Goal: Task Accomplishment & Management: Manage account settings

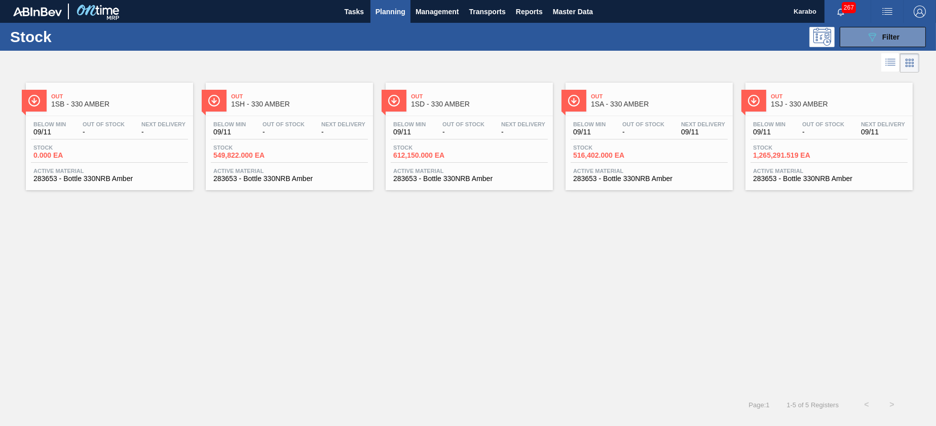
click at [323, 271] on div "Out 1SB - 330 AMBER Below Min 09/11 Out Of Stock - Next Delivery - Stock 0.000 …" at bounding box center [468, 233] width 936 height 317
click at [568, 10] on span "Master Data" at bounding box center [573, 12] width 40 height 12
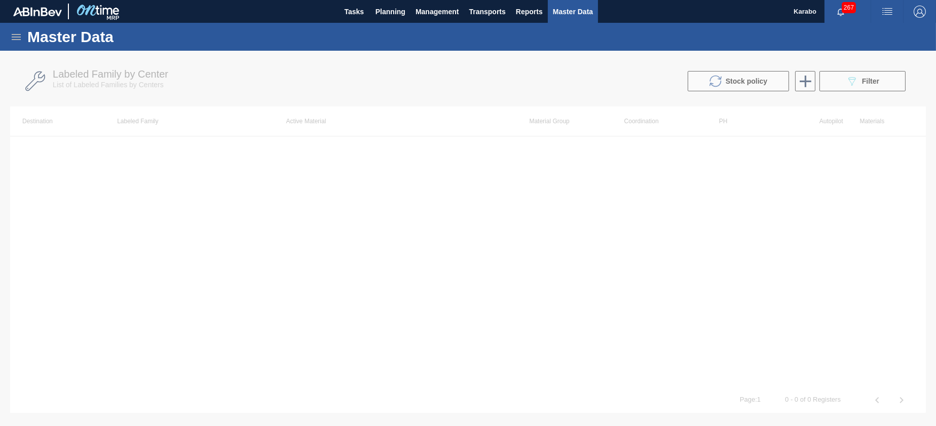
click at [18, 32] on icon at bounding box center [16, 37] width 12 height 12
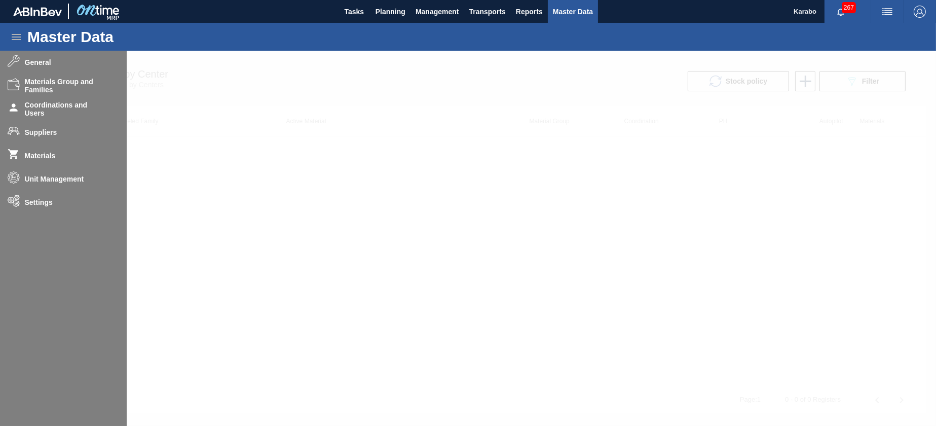
click at [357, 47] on div "Master Data" at bounding box center [468, 37] width 936 height 28
click at [357, 18] on button "Tasks" at bounding box center [354, 11] width 32 height 23
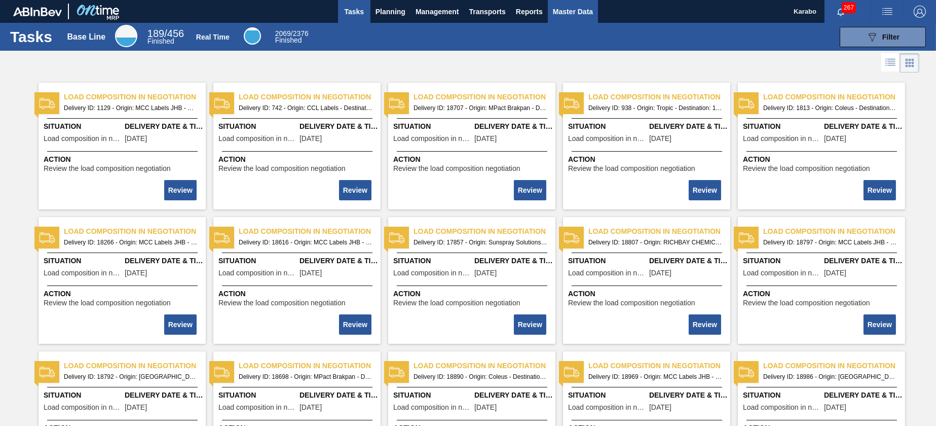
click at [581, 9] on span "Master Data" at bounding box center [573, 12] width 40 height 12
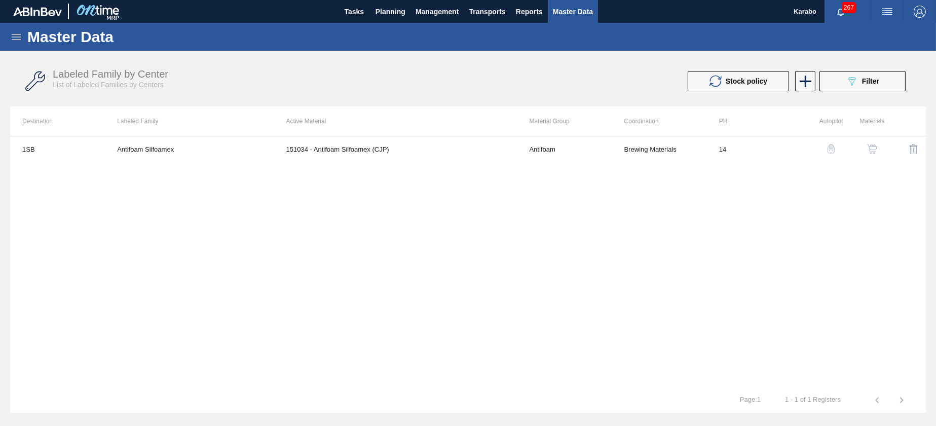
click at [10, 39] on icon at bounding box center [16, 37] width 12 height 12
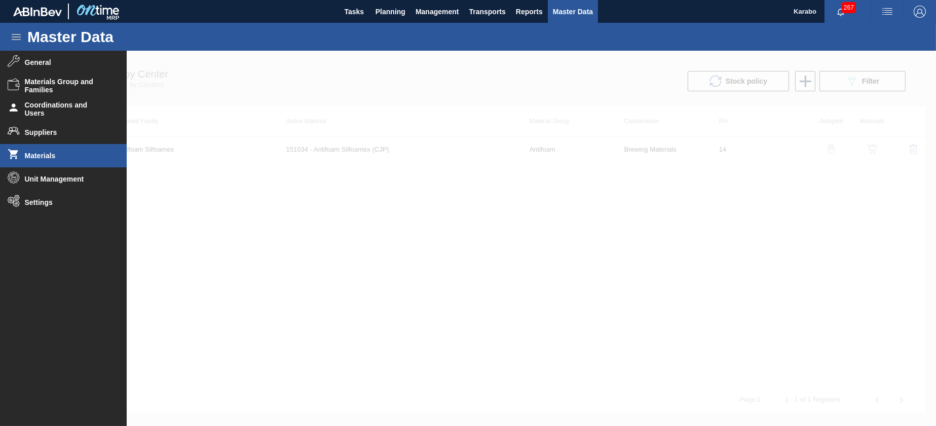
click at [68, 151] on li "Materials" at bounding box center [63, 155] width 127 height 23
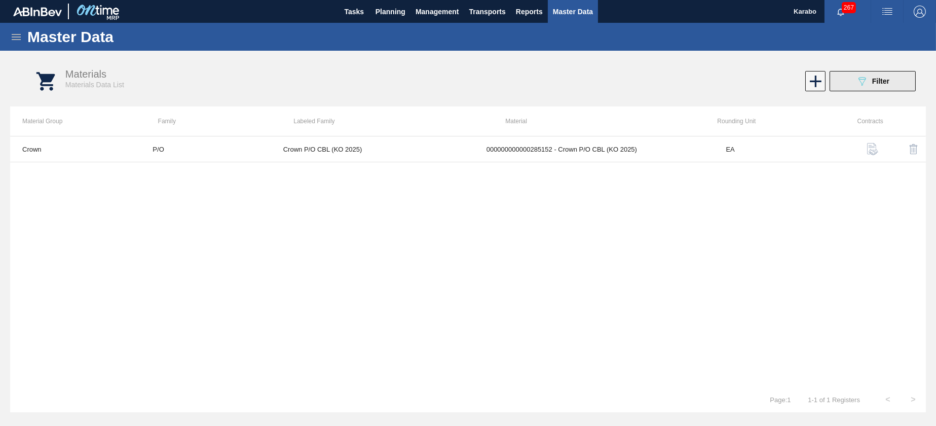
click at [855, 81] on button "089F7B8B-B2A5-4AFE-B5C0-19BA573D28AC Filter" at bounding box center [873, 81] width 86 height 20
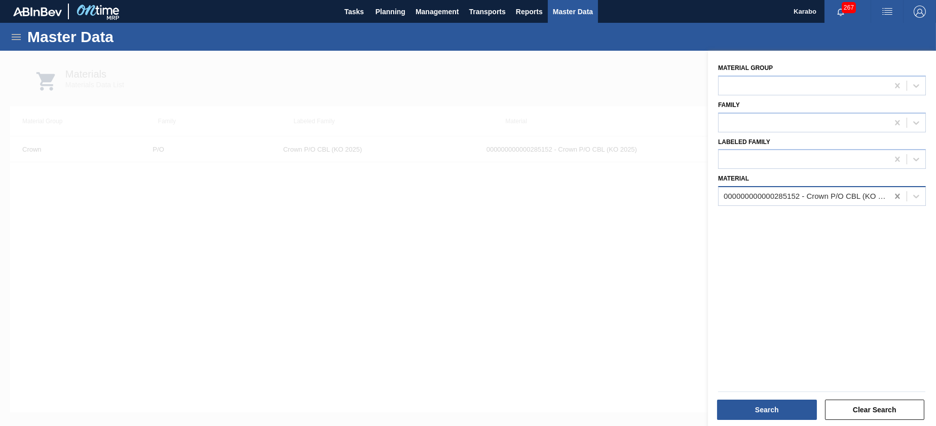
click at [895, 199] on icon at bounding box center [898, 196] width 10 height 10
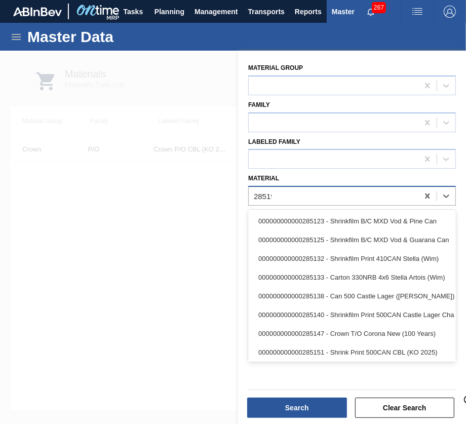
type input "285190"
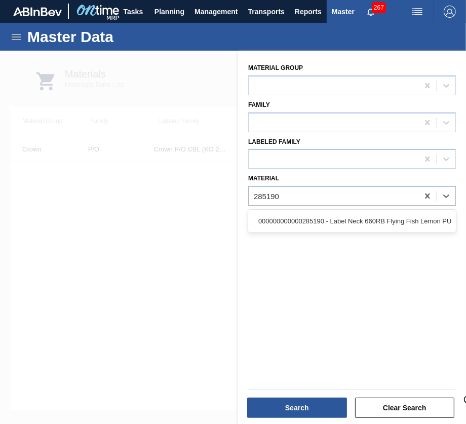
click at [288, 228] on div "000000000000285190 - Label Neck 660RB Flying Fish Lemon PU" at bounding box center [352, 221] width 208 height 19
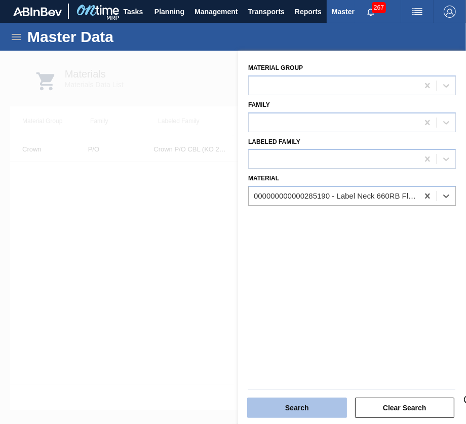
click at [324, 403] on button "Search" at bounding box center [297, 408] width 100 height 20
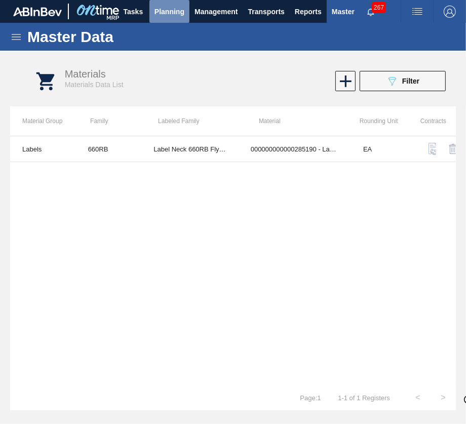
click at [169, 7] on span "Planning" at bounding box center [170, 12] width 30 height 12
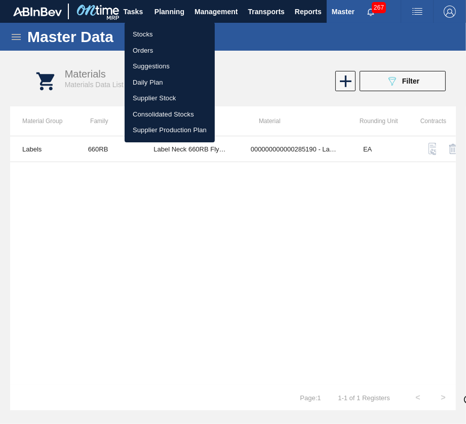
click at [164, 27] on ul "Stocks Orders Suggestions Daily Plan Supplier Stock Consolidated Stocks Supplie…" at bounding box center [170, 82] width 90 height 120
click at [164, 29] on li "Stocks" at bounding box center [170, 34] width 90 height 16
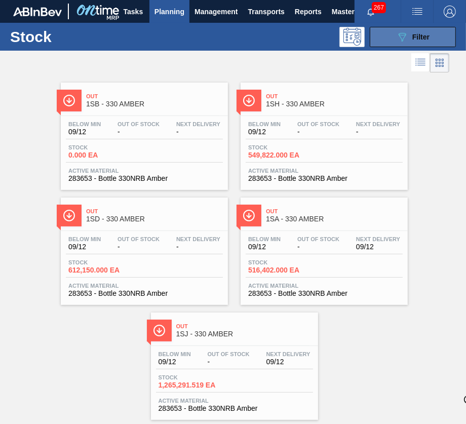
click at [416, 36] on span "Filter" at bounding box center [421, 37] width 17 height 8
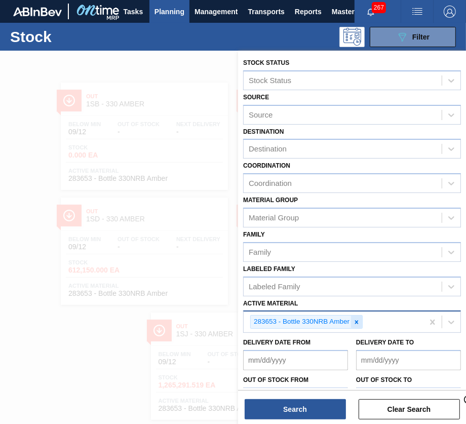
click at [356, 319] on icon at bounding box center [356, 322] width 7 height 7
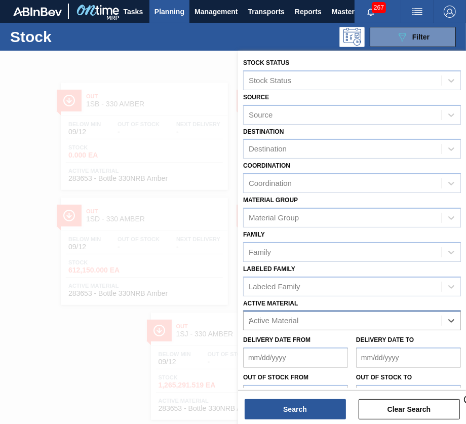
scroll to position [18, 0]
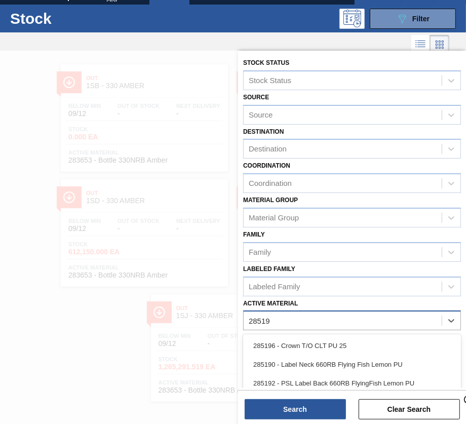
type Material "285190"
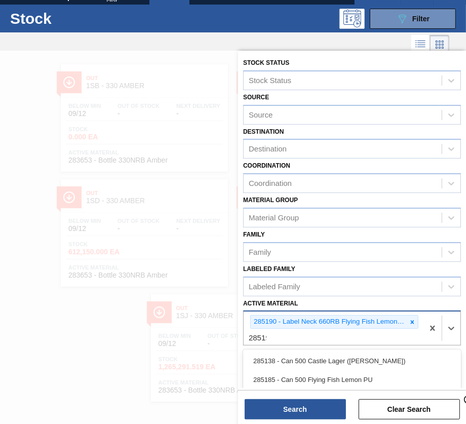
type Material "285191"
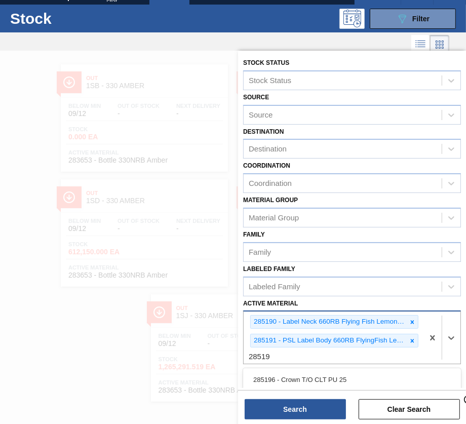
type Material "285192"
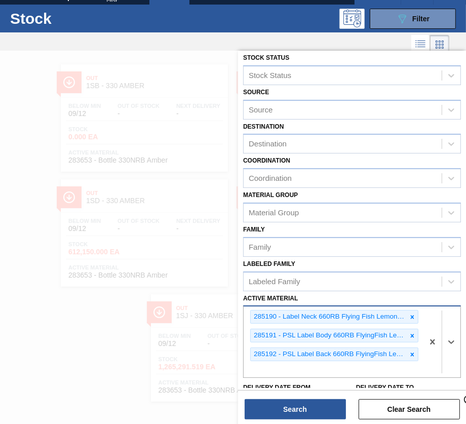
scroll to position [0, 0]
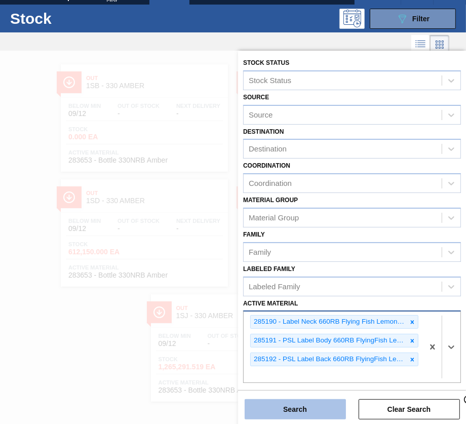
click at [315, 405] on button "Search" at bounding box center [295, 410] width 101 height 20
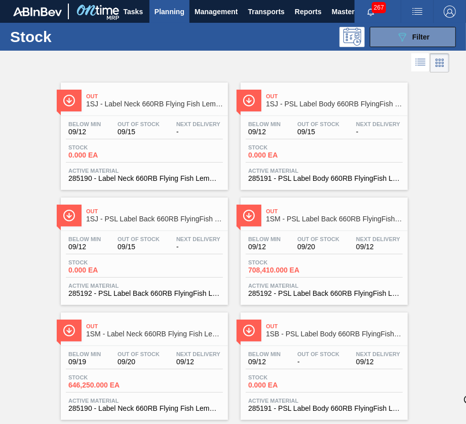
click at [193, 166] on div "Below Min 09/12 Out Of Stock 09/15 Next Delivery - Stock 0.000 EA Active Materi…" at bounding box center [144, 150] width 167 height 69
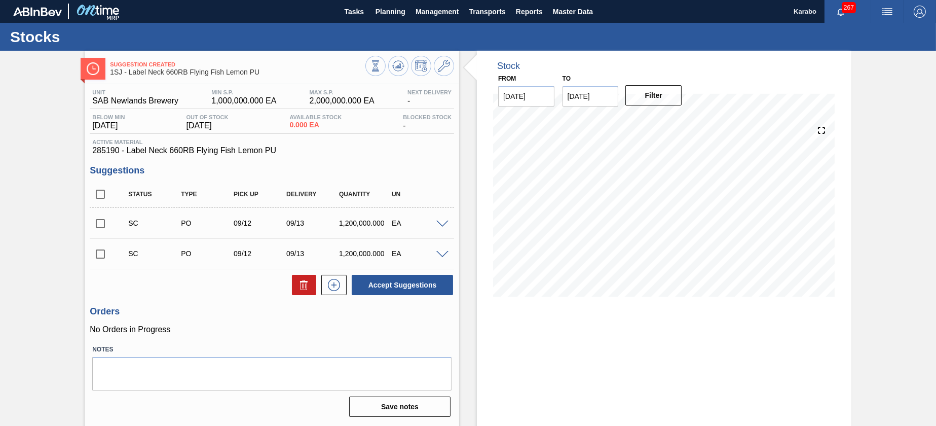
click at [444, 222] on span at bounding box center [443, 225] width 12 height 8
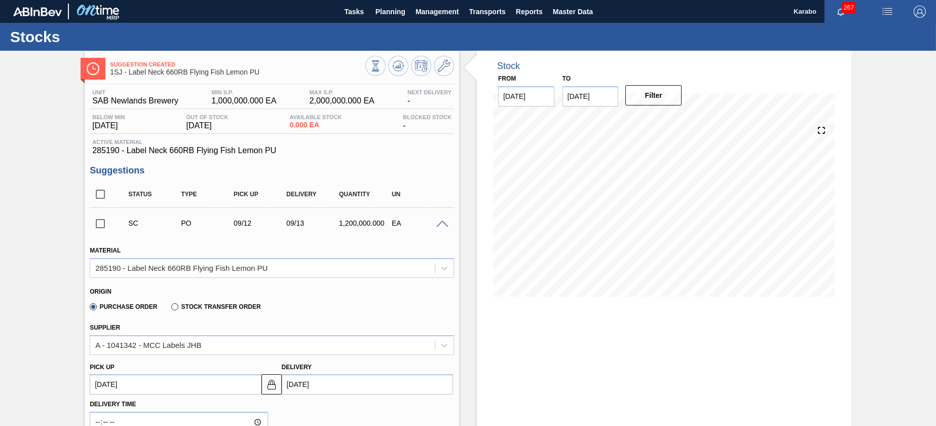
click at [441, 223] on span at bounding box center [443, 225] width 12 height 8
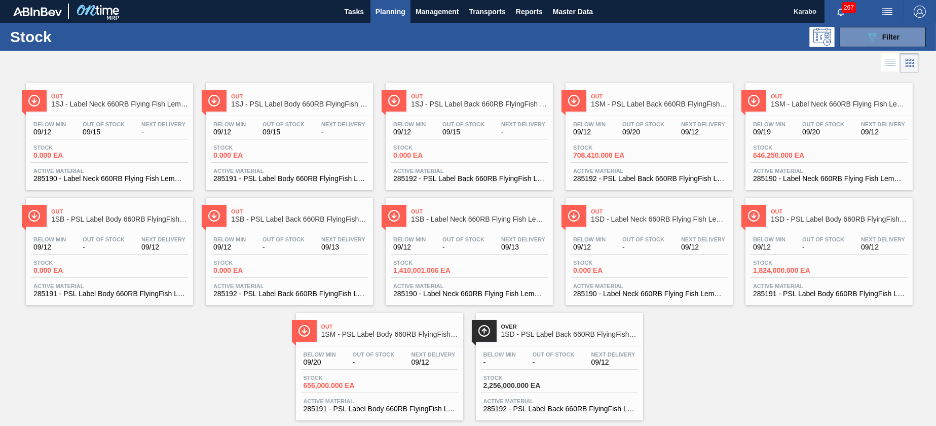
click at [342, 175] on span "285191 - PSL Label Body 660RB FlyingFish Lemon PU" at bounding box center [289, 179] width 152 height 8
click at [474, 158] on div "Stock 0.000 EA" at bounding box center [469, 154] width 157 height 18
click at [860, 27] on button "089F7B8B-B2A5-4AFE-B5C0-19BA573D28AC Filter" at bounding box center [883, 37] width 86 height 20
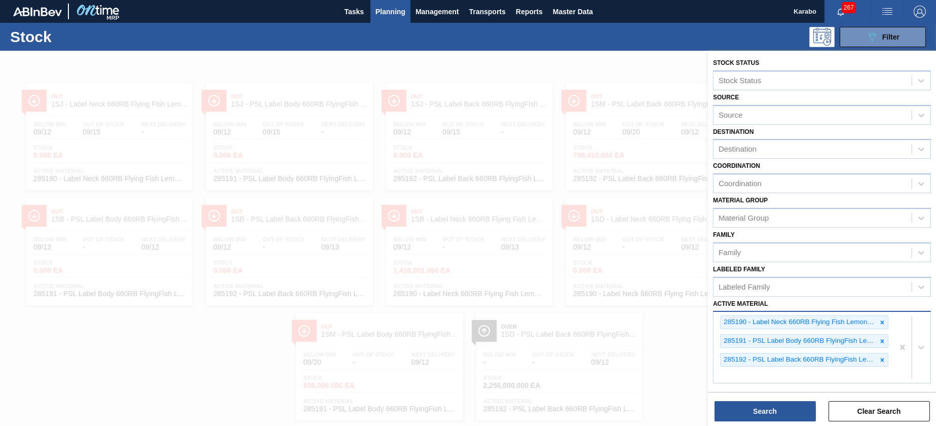
scroll to position [17, 0]
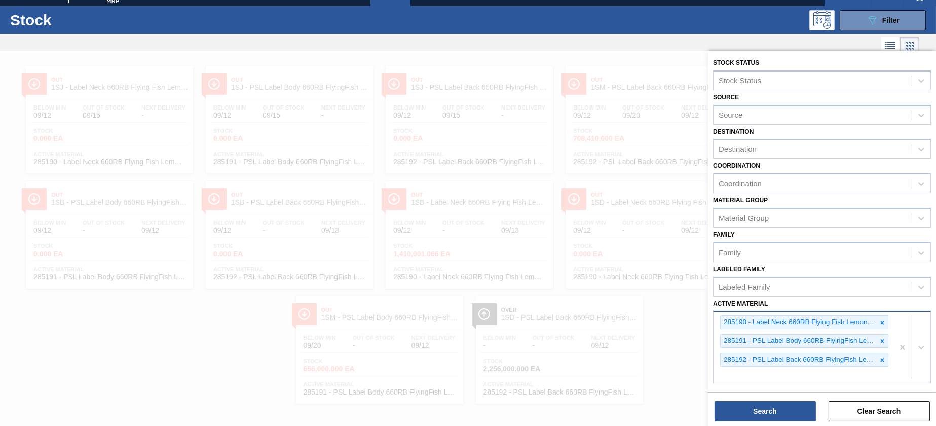
click at [862, 375] on div "285190 - Label Neck 660RB Flying Fish Lemon PU 285191 - PSL Label Body 660RB Fl…" at bounding box center [804, 347] width 180 height 71
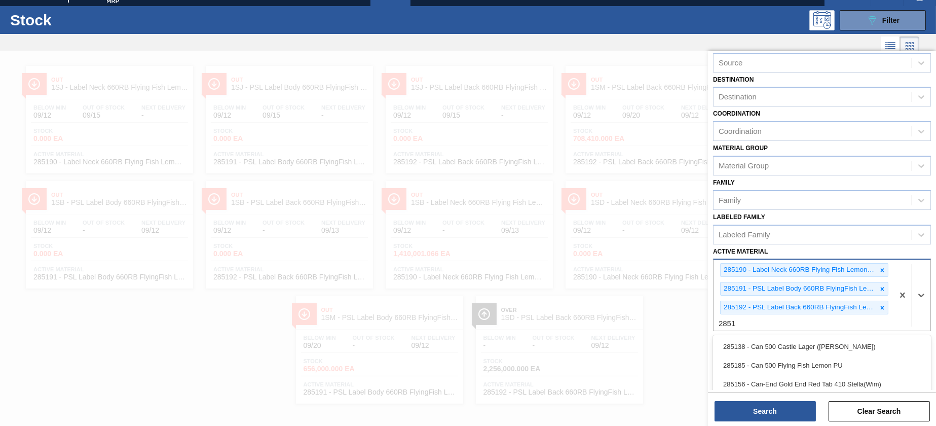
scroll to position [76, 0]
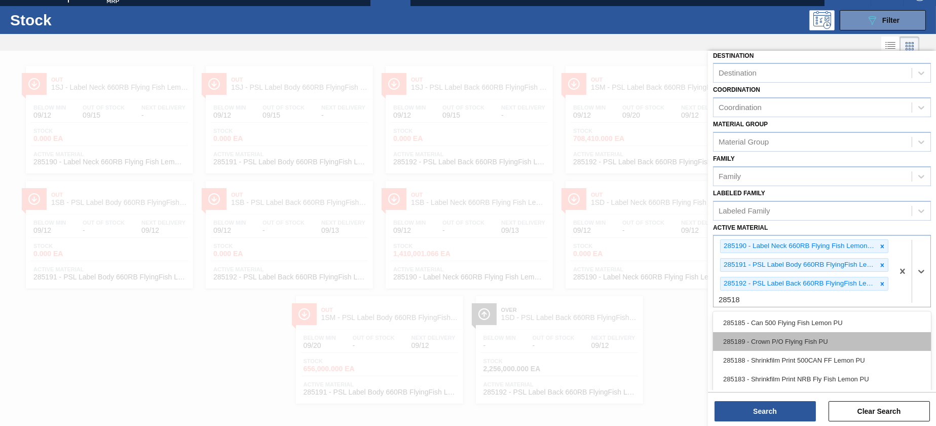
type Material "285187"
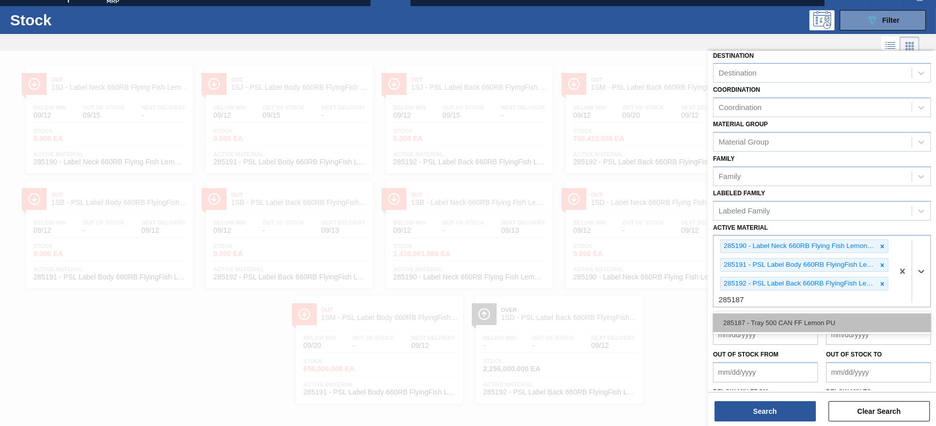
click at [829, 324] on div "285187 - Tray 500 CAN FF Lemon PU" at bounding box center [822, 322] width 218 height 19
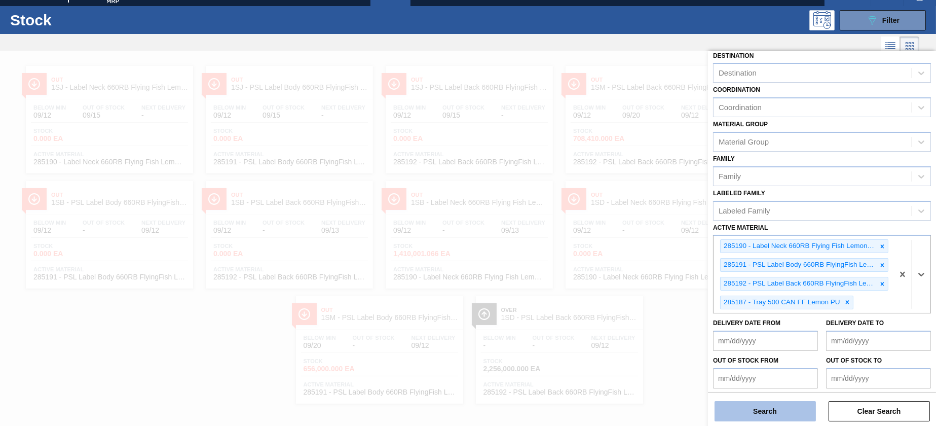
click at [771, 413] on button "Search" at bounding box center [765, 411] width 101 height 20
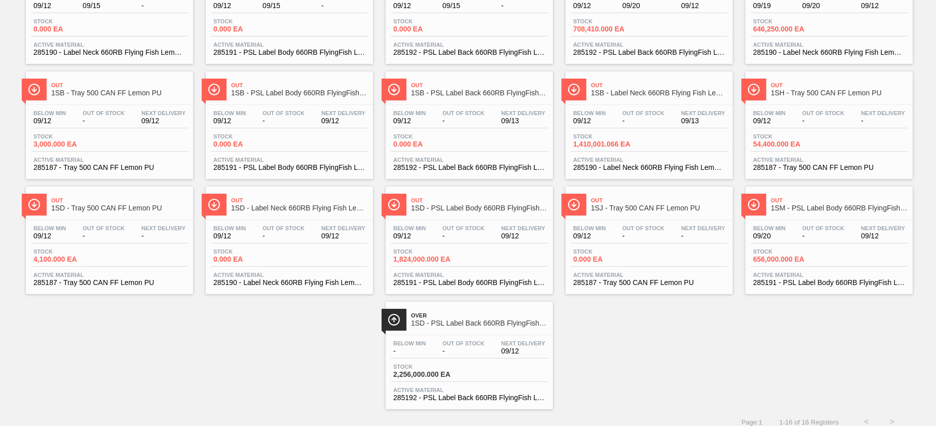
scroll to position [131, 0]
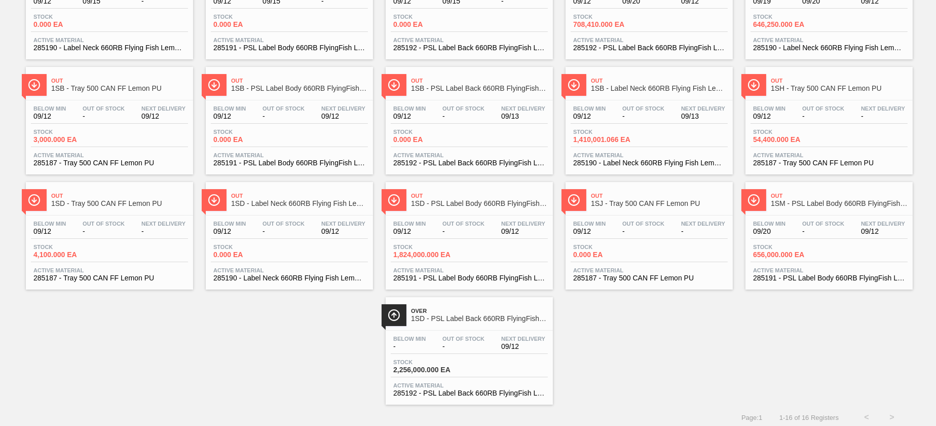
click at [596, 261] on div "Below Min 09/12 Out Of Stock - Next Delivery - Stock 0.000 EA Active Material 2…" at bounding box center [649, 249] width 167 height 69
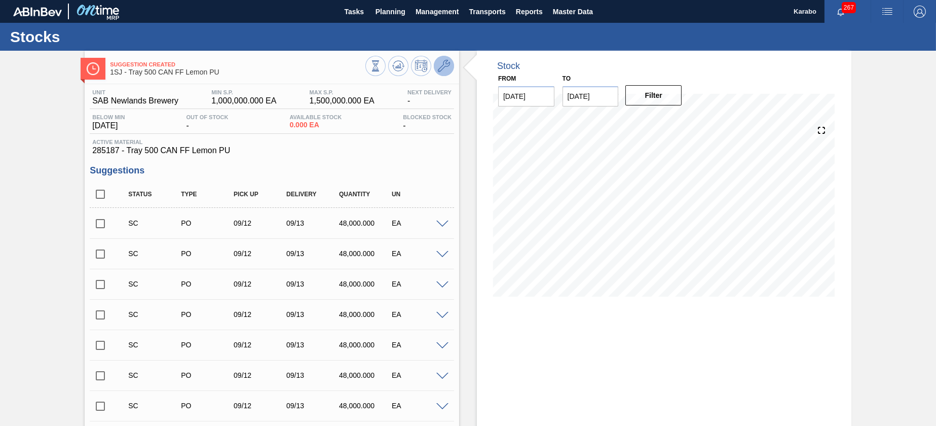
click at [447, 63] on icon at bounding box center [444, 66] width 12 height 12
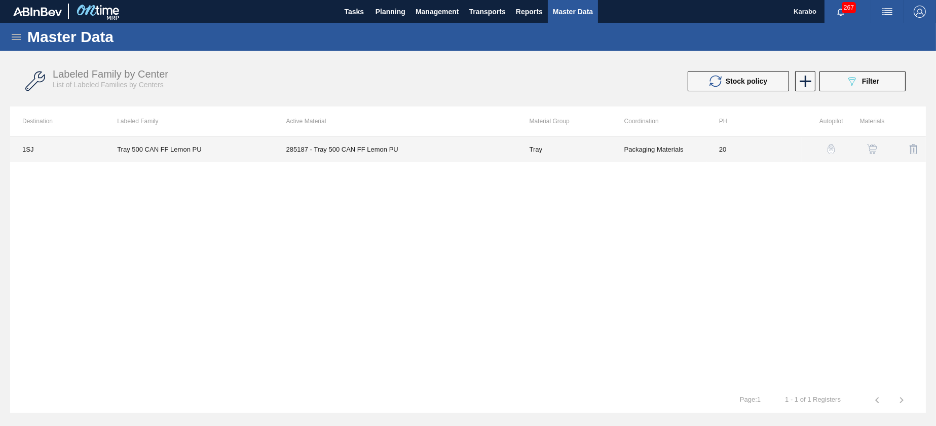
click at [420, 141] on td "285187 - Tray 500 CAN FF Lemon PU" at bounding box center [395, 148] width 243 height 25
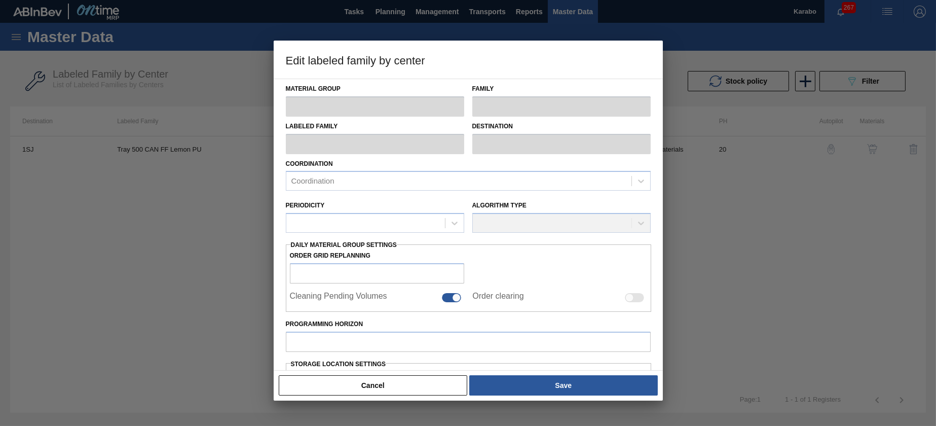
type input "Tray"
type input "Tray 500"
type input "Tray 500 CAN FF Lemon PU"
type input "1SJ - SAB Newlands Brewery"
type input "20"
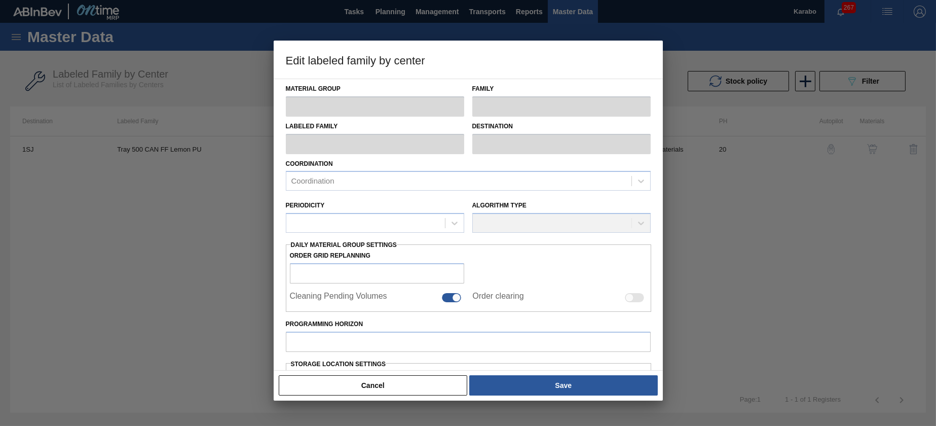
type input "1,000,000"
type input "1,500,000"
type input "100"
type input "1,500,000.000"
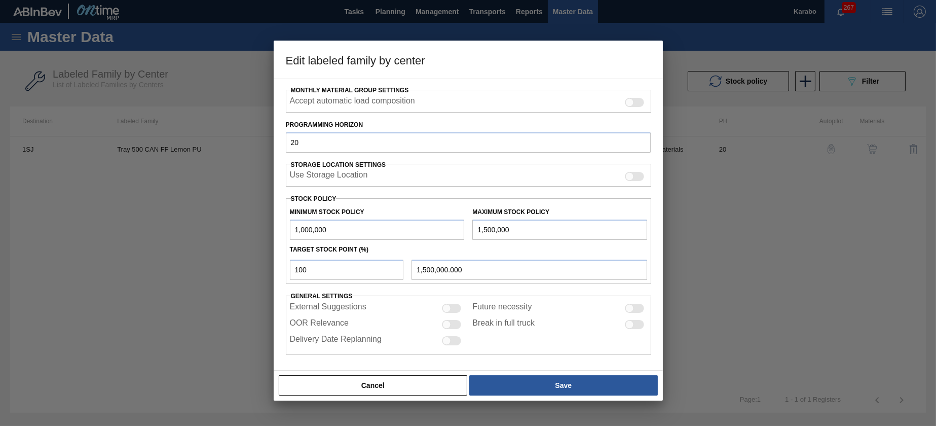
scroll to position [158, 0]
click at [344, 226] on input "1,000,000" at bounding box center [377, 229] width 175 height 20
type input "100,000"
click at [528, 232] on input "1,500,000" at bounding box center [560, 229] width 175 height 20
type input "150,000"
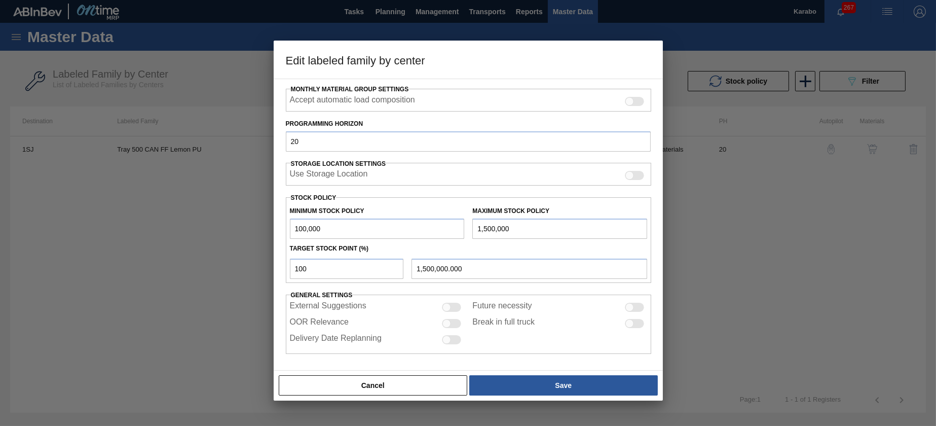
type input "150,000.000"
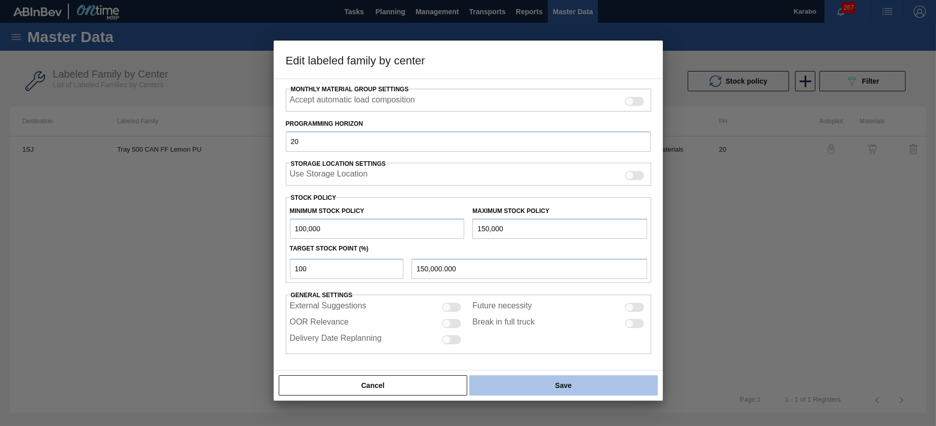
type input "150,000"
click at [525, 386] on button "Save" at bounding box center [563, 385] width 188 height 20
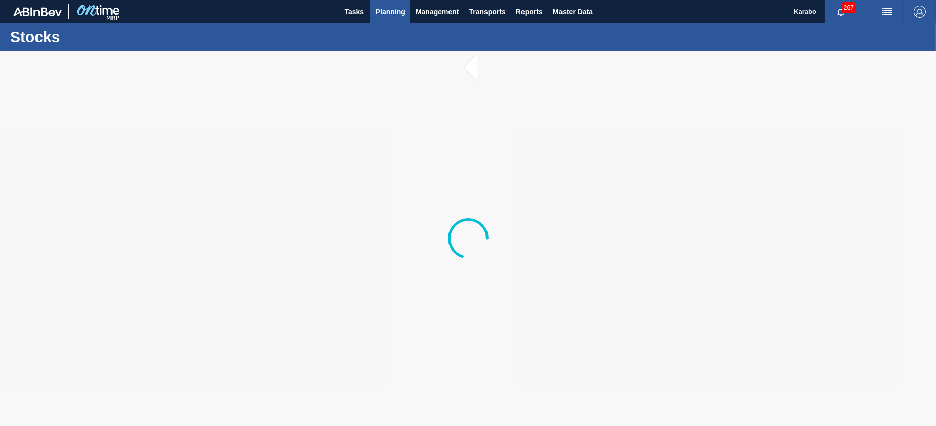
click at [382, 13] on span "Planning" at bounding box center [391, 12] width 30 height 12
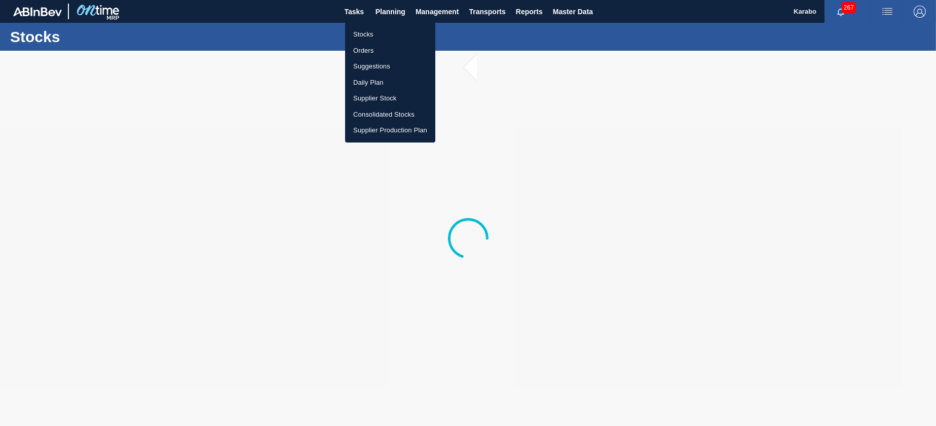
click at [381, 29] on li "Stocks" at bounding box center [390, 34] width 90 height 16
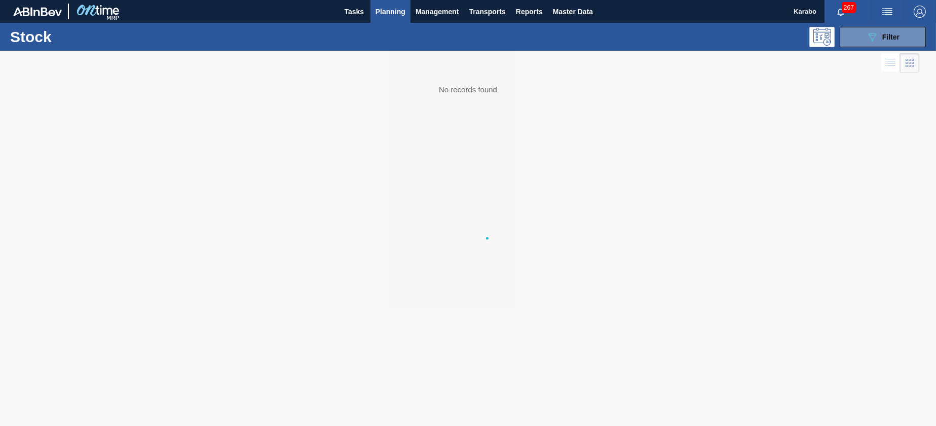
click at [380, 0] on body "Tasks Planning Management Transports Reports Master Data Karabo 267 Mark all as…" at bounding box center [468, 0] width 936 height 0
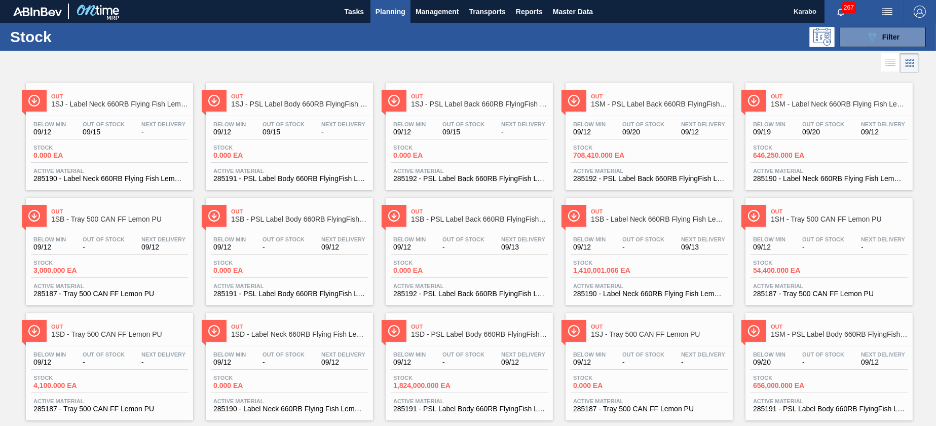
click at [295, 50] on div "Stock 089F7B8B-B2A5-4AFE-B5C0-19BA573D28AC Filter" at bounding box center [468, 37] width 936 height 28
click at [848, 42] on button "089F7B8B-B2A5-4AFE-B5C0-19BA573D28AC Filter" at bounding box center [883, 37] width 86 height 20
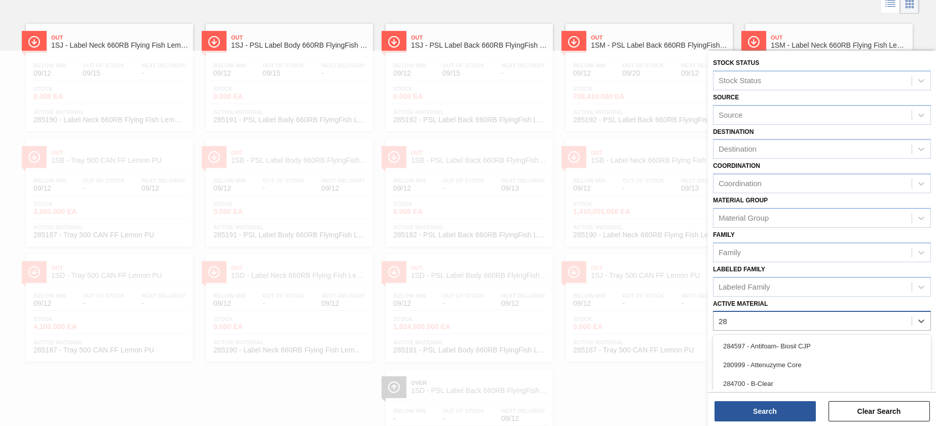
scroll to position [64, 0]
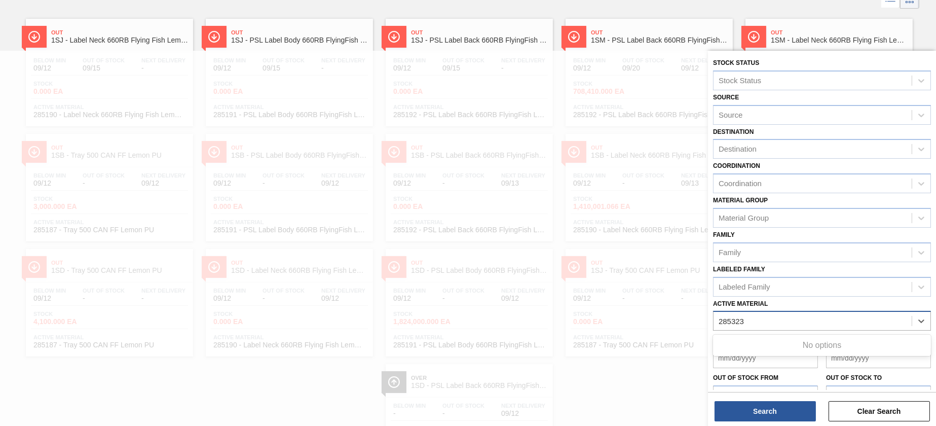
type Material "285323"
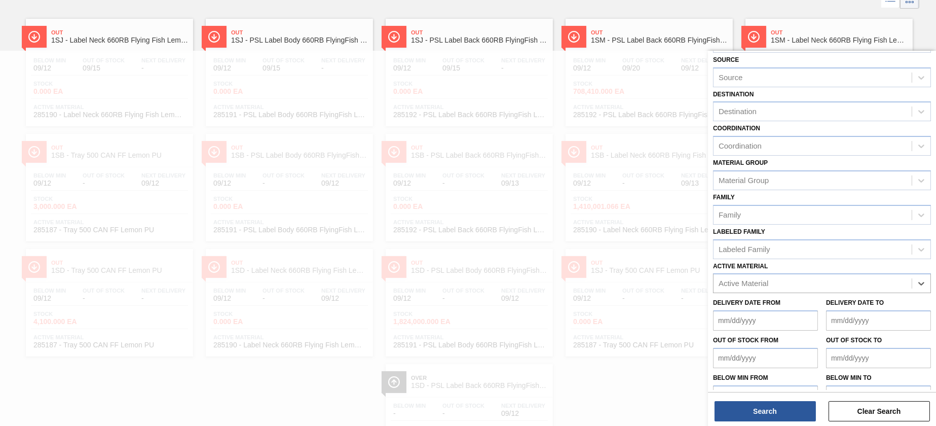
scroll to position [57, 0]
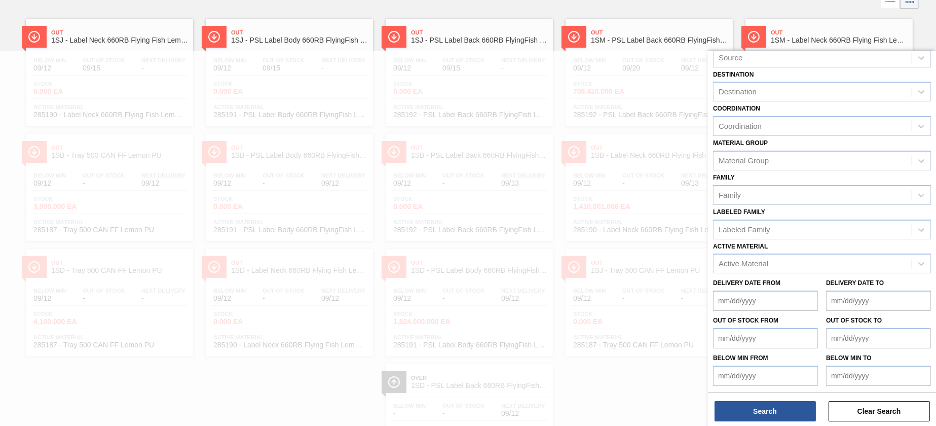
click at [321, 191] on div at bounding box center [468, 264] width 936 height 426
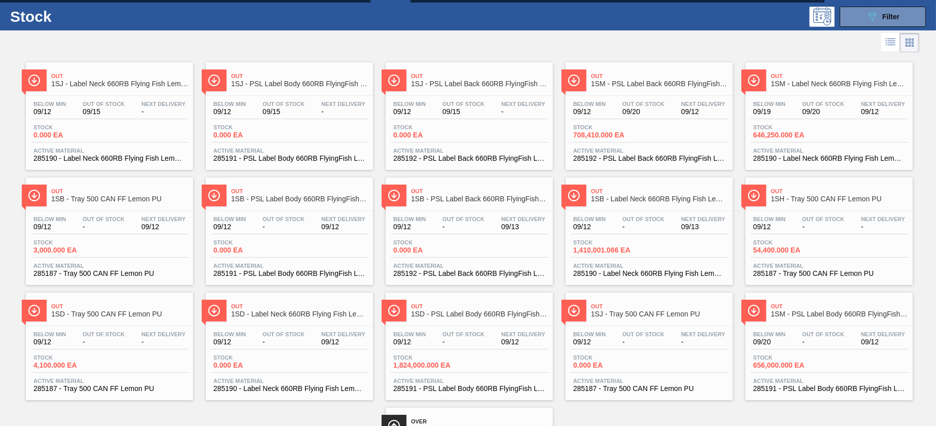
scroll to position [0, 0]
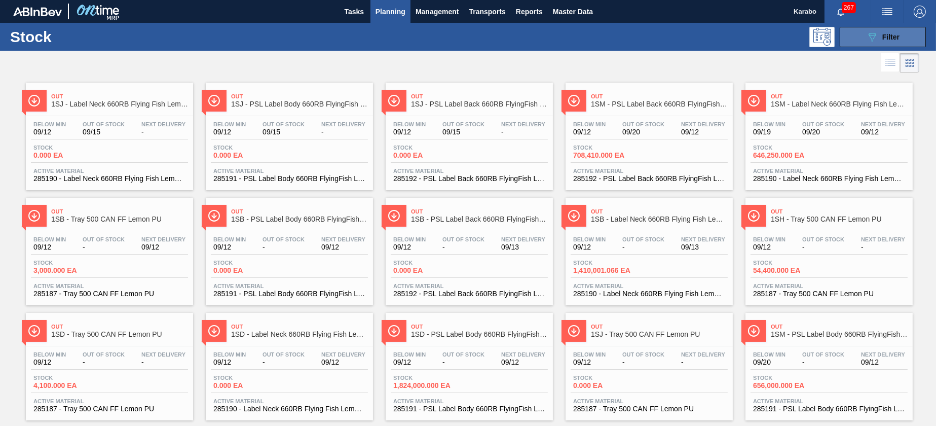
click at [875, 39] on icon "089F7B8B-B2A5-4AFE-B5C0-19BA573D28AC" at bounding box center [872, 37] width 12 height 12
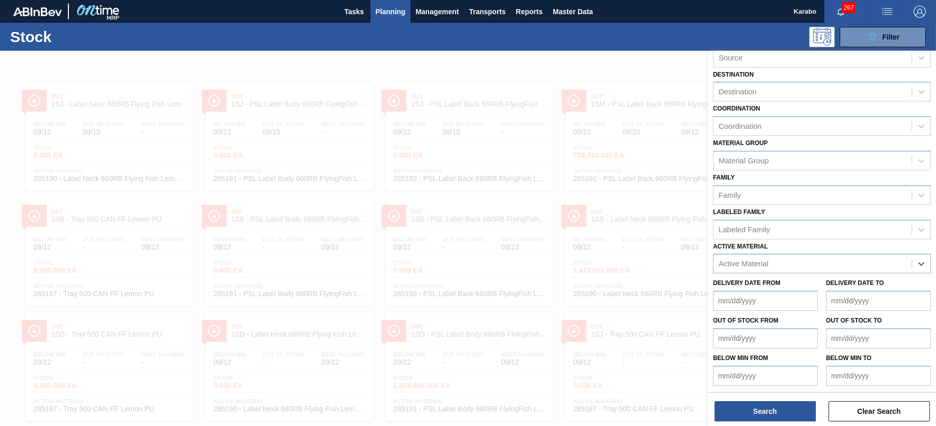
paste Material "284741"
type Material "284741"
click at [846, 279] on div "284741 - Label Neck 275NRB BF PU" at bounding box center [822, 288] width 218 height 19
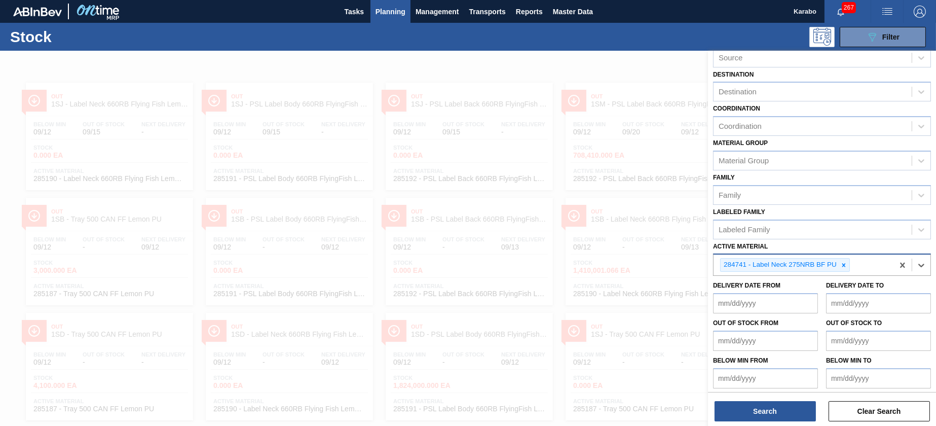
paste Material "285323"
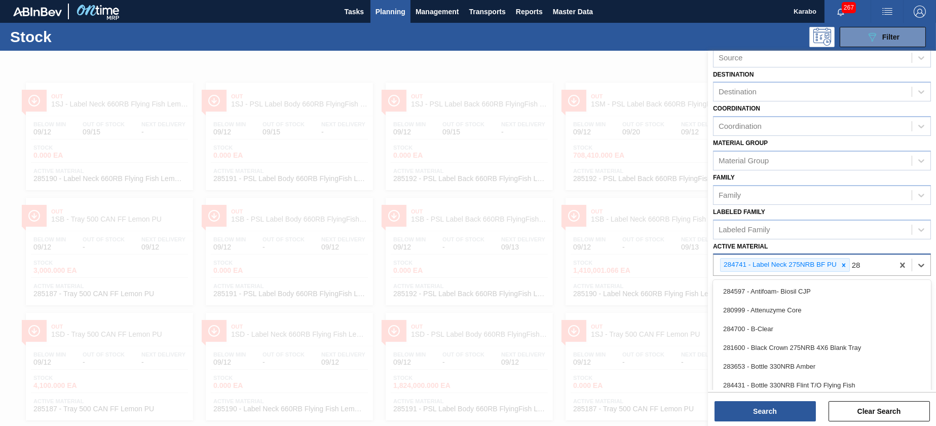
type Material "2"
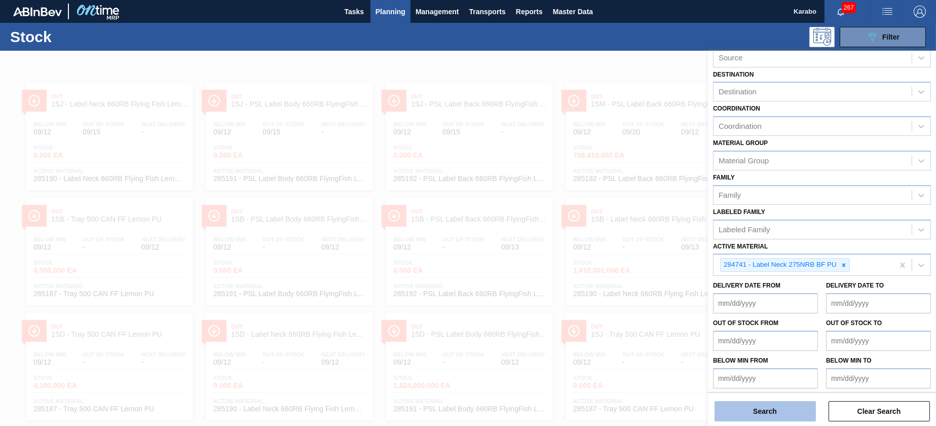
click at [791, 405] on button "Search" at bounding box center [765, 411] width 101 height 20
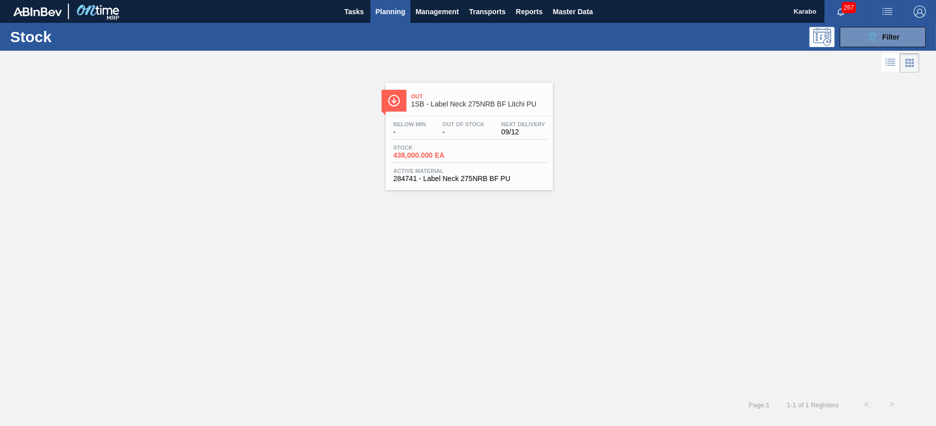
click at [477, 157] on div "Stock 438,000.000 EA" at bounding box center [469, 154] width 157 height 18
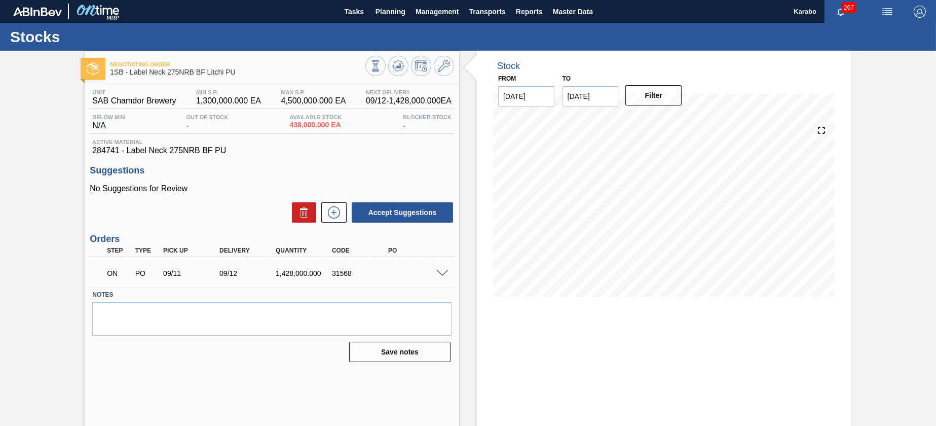
click at [441, 271] on span at bounding box center [443, 274] width 12 height 8
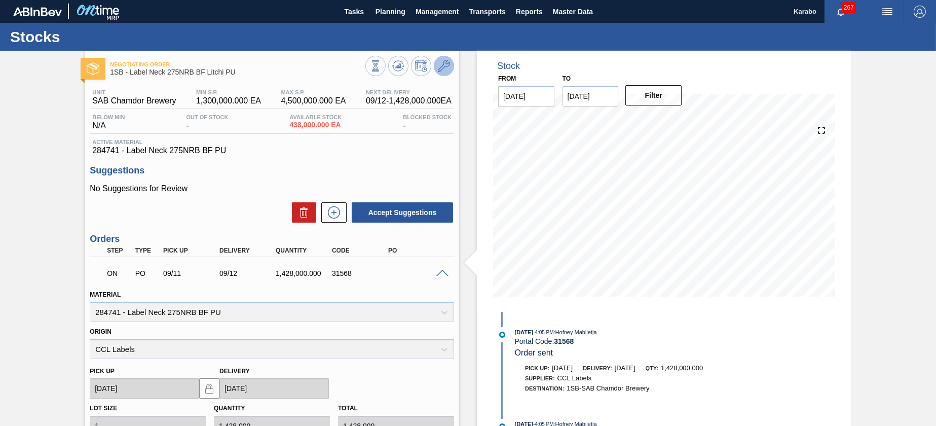
click at [442, 65] on icon at bounding box center [444, 66] width 12 height 12
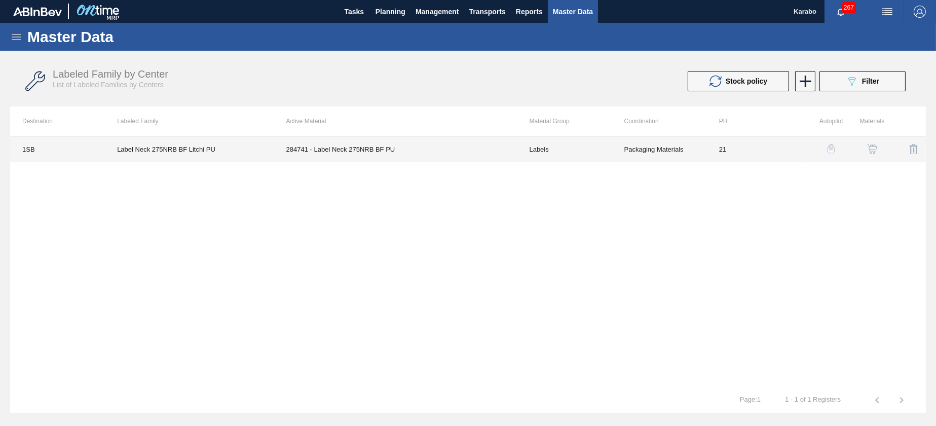
click at [447, 159] on td "284741 - Label Neck 275NRB BF PU" at bounding box center [395, 148] width 243 height 25
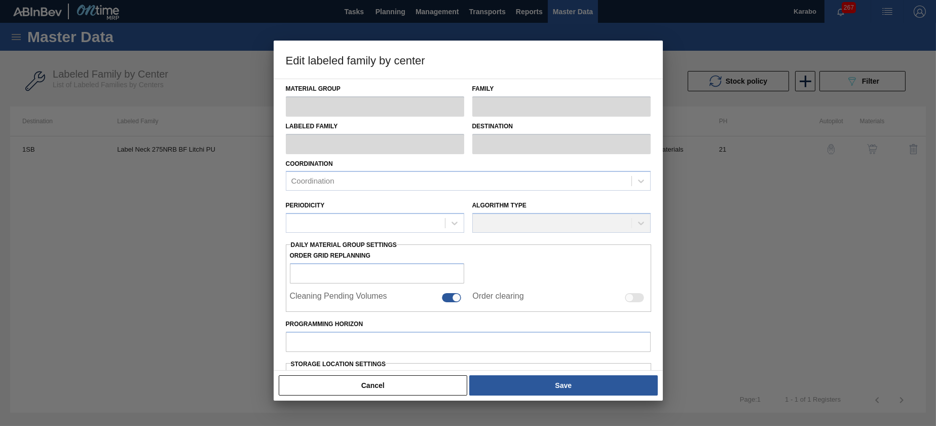
type input "Labels"
type input "275"
type input "Label Neck 275NRB BF Litchi PU"
type input "1SB - SAB Chamdor Brewery"
type input "21"
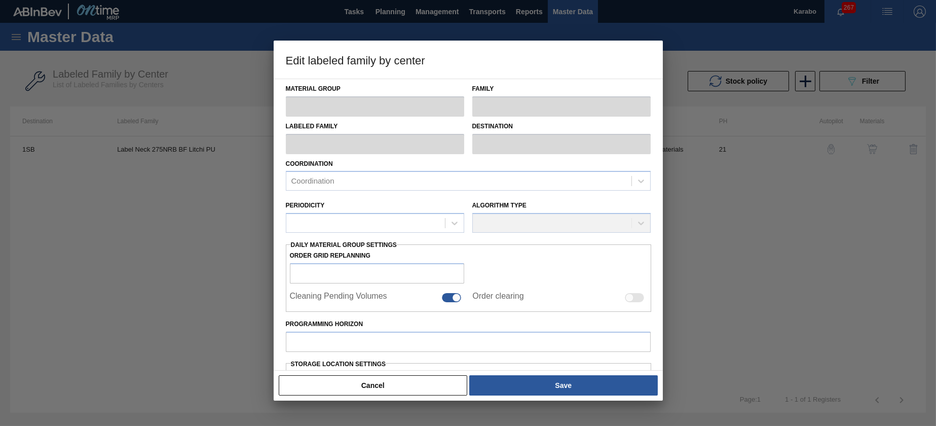
type input "1,300,000"
type input "4,500,000"
type input "100"
type input "4,500,000.000"
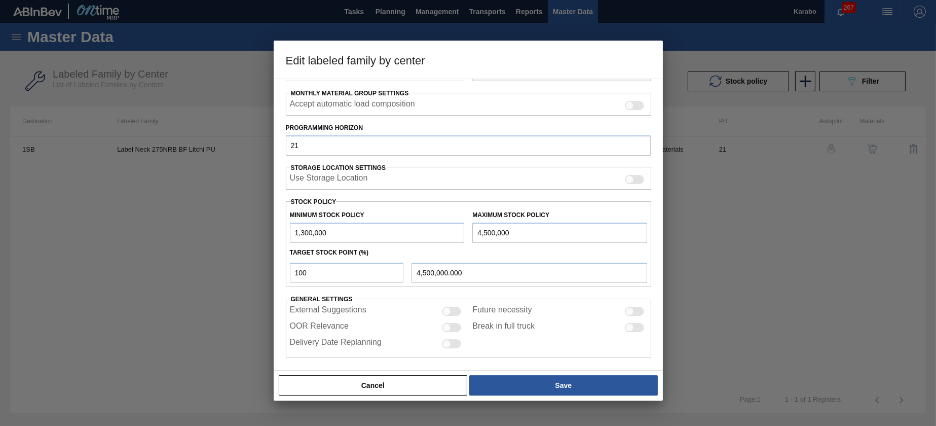
scroll to position [158, 0]
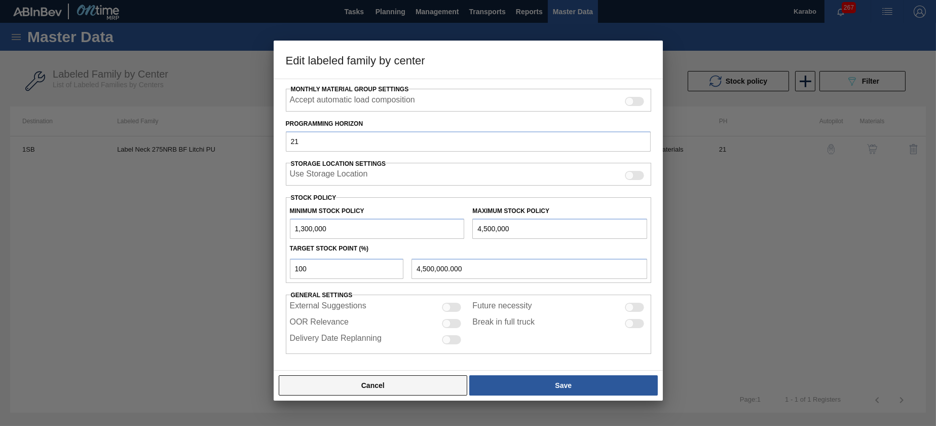
click at [423, 385] on button "Cancel" at bounding box center [373, 385] width 189 height 20
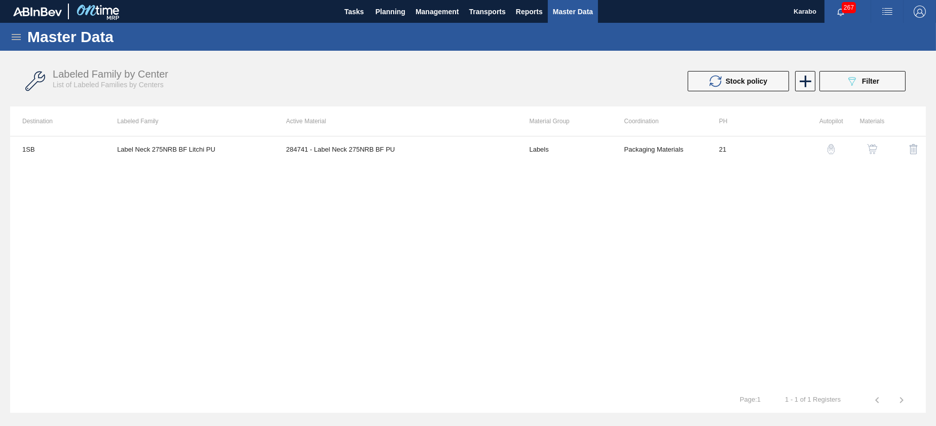
click at [876, 148] on img "button" at bounding box center [873, 149] width 10 height 10
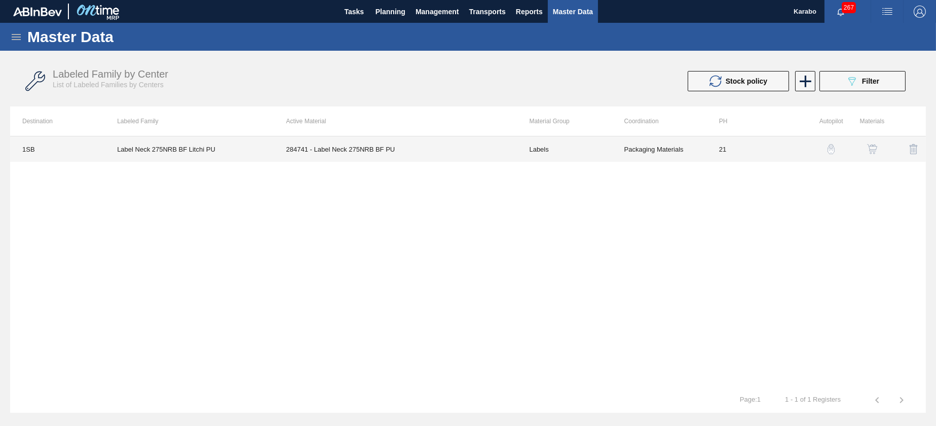
click at [700, 147] on td "Packaging Materials" at bounding box center [659, 148] width 95 height 25
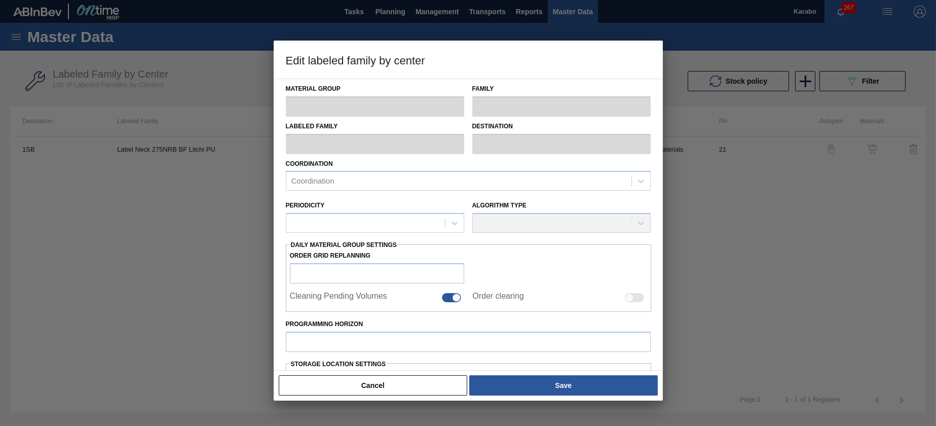
type input "Labels"
type input "275"
type input "Label Neck 275NRB BF Litchi PU"
type input "1SB - SAB Chamdor Brewery"
type input "21"
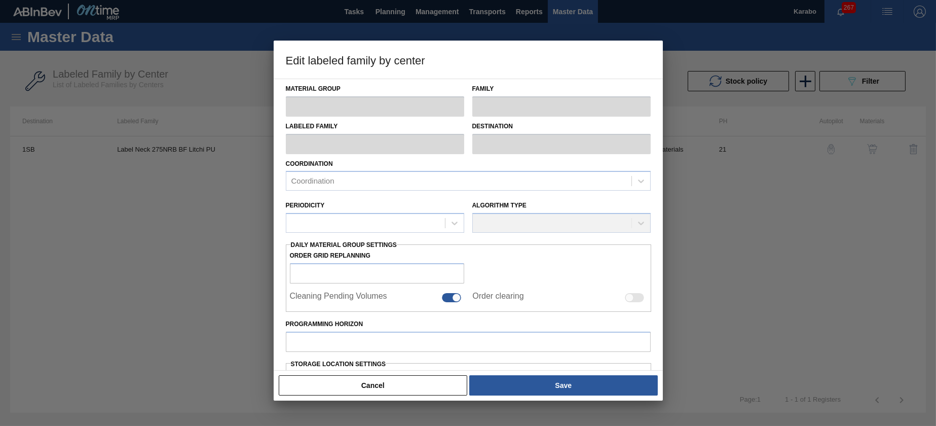
type input "1,300,000"
type input "4,500,000"
type input "100"
type input "4,500,000.000"
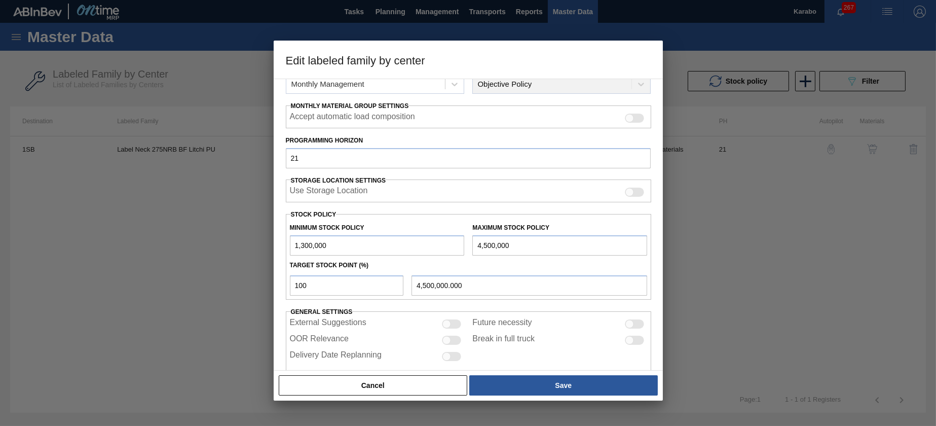
scroll to position [158, 0]
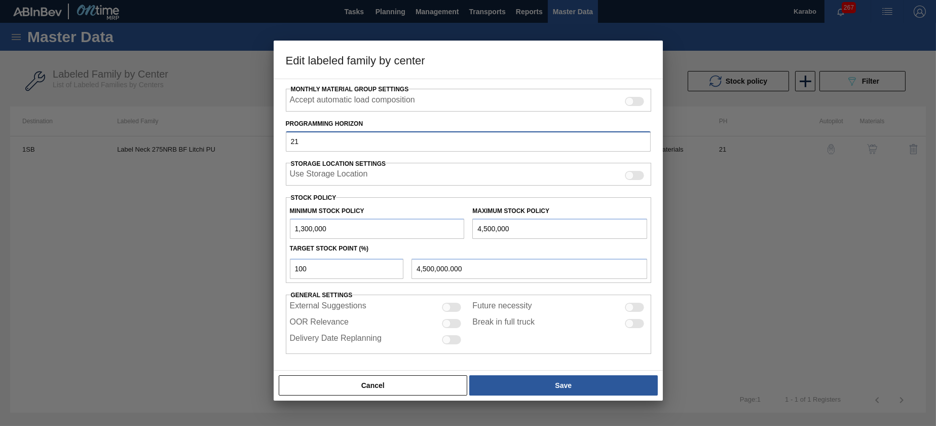
drag, startPoint x: 277, startPoint y: 134, endPoint x: 264, endPoint y: 131, distance: 14.0
click at [264, 131] on div "Edit labeled family by center Material Group Labels Family 275 Labeled Family L…" at bounding box center [468, 213] width 936 height 426
type input "14"
click at [297, 230] on input "1,300,000" at bounding box center [377, 229] width 175 height 20
type input "11,300,000"
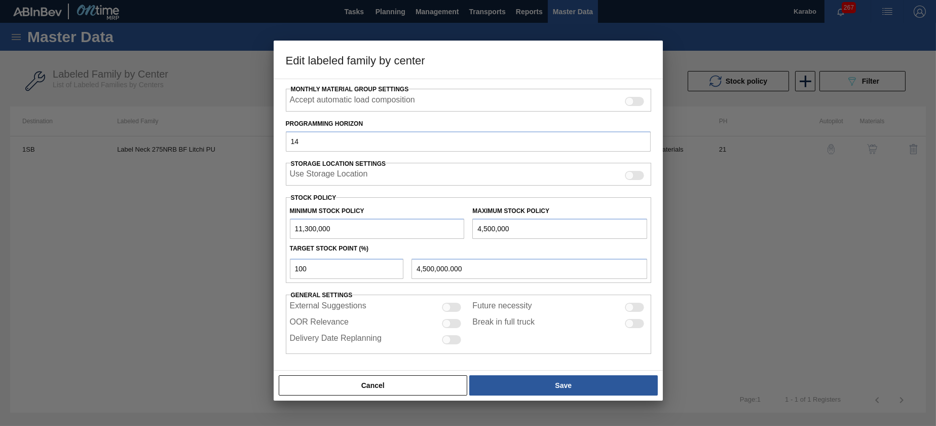
click at [476, 229] on input "4,500,000" at bounding box center [560, 229] width 175 height 20
type input "14,500,000"
type input "14,500,000.000"
type input "14,500,000"
drag, startPoint x: 283, startPoint y: 262, endPoint x: 258, endPoint y: 271, distance: 27.1
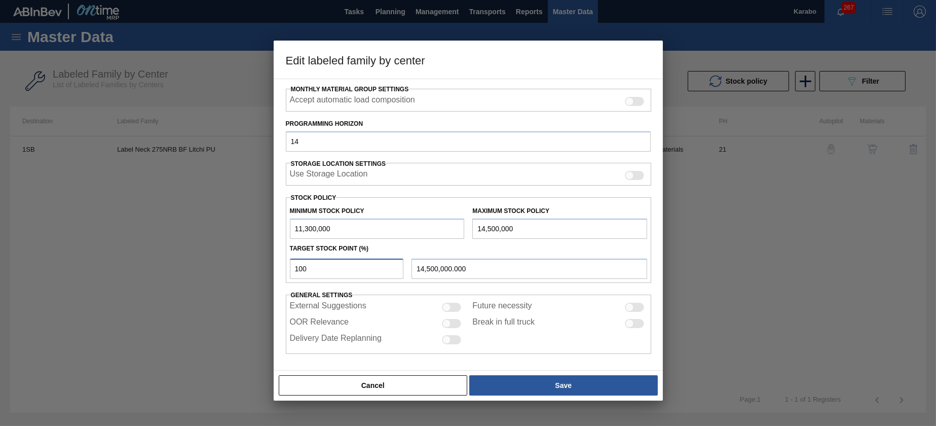
click at [258, 271] on div "Edit labeled family by center Material Group Labels Family 275 Labeled Family L…" at bounding box center [468, 213] width 936 height 426
type input "1"
type input "11,332,000.000"
type input "10"
type input "11,620,000.000"
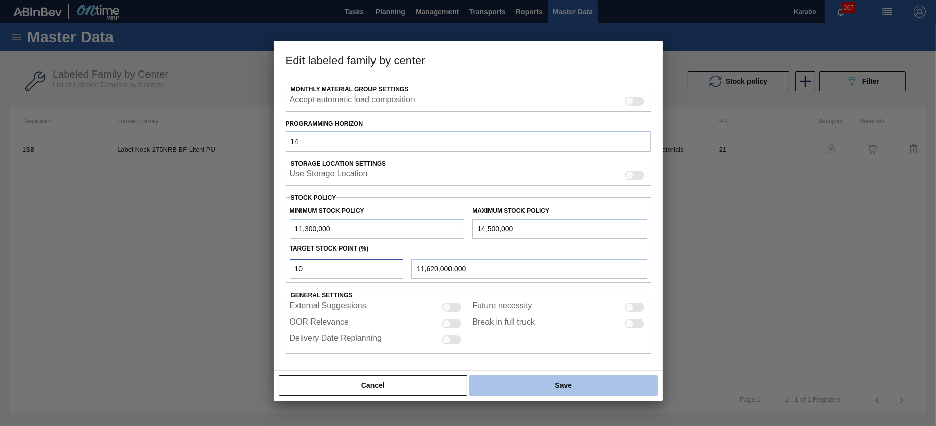
type input "10"
click at [534, 389] on button "Save" at bounding box center [563, 385] width 188 height 20
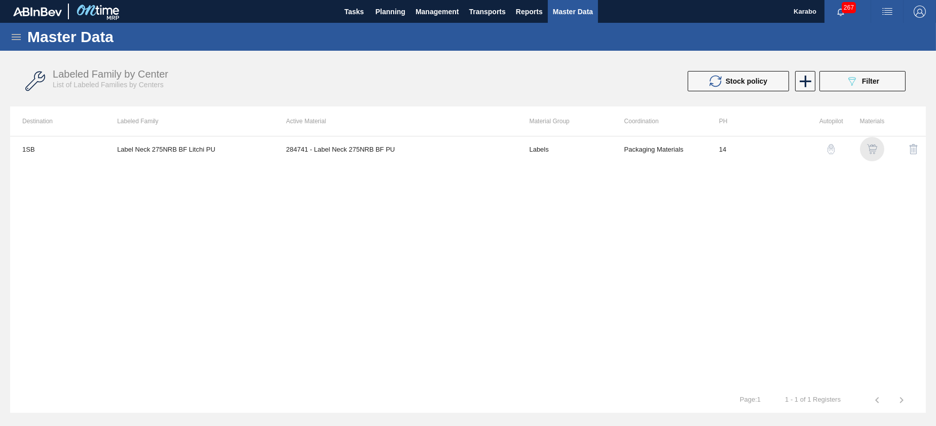
click at [871, 153] on img "button" at bounding box center [873, 149] width 10 height 10
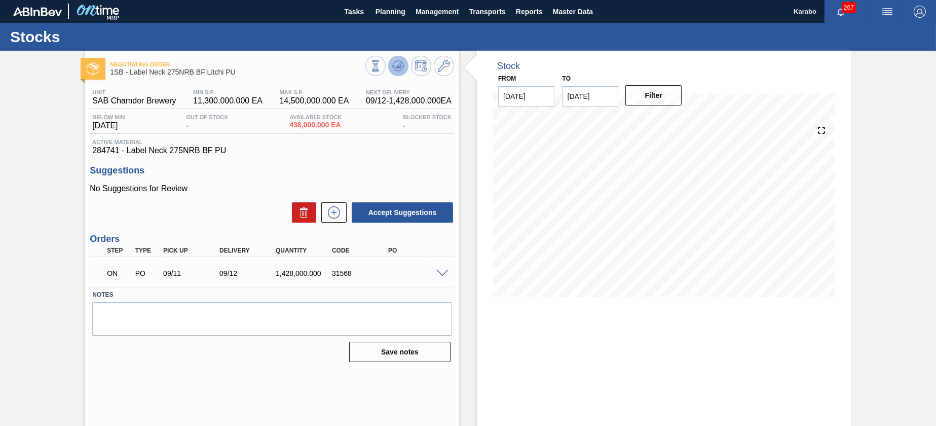
click at [403, 62] on icon at bounding box center [398, 66] width 12 height 12
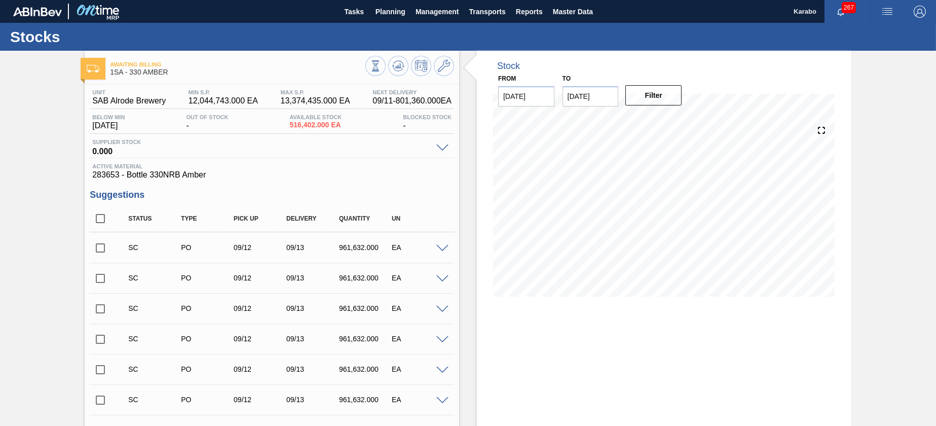
scroll to position [376, 0]
